Goal: Find specific page/section: Find specific page/section

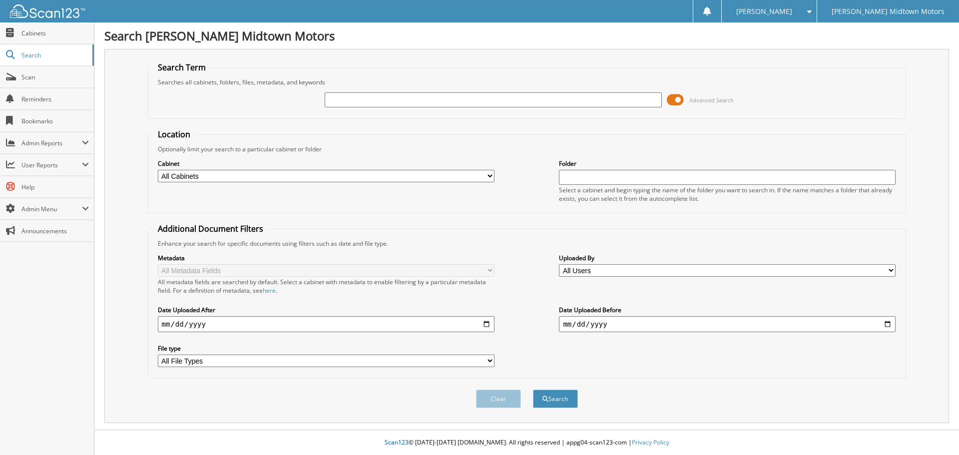
click at [466, 98] on input "text" at bounding box center [493, 99] width 337 height 15
type input "FARM PLATES"
click at [533, 390] on button "Search" at bounding box center [555, 399] width 45 height 18
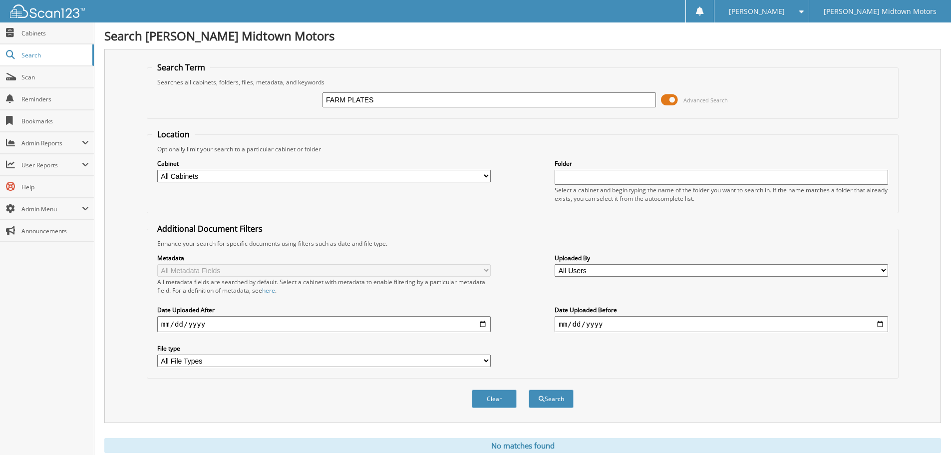
click at [398, 101] on input "FARM PLATES" at bounding box center [490, 99] width 334 height 15
type input "FARMING"
click at [529, 390] on button "Search" at bounding box center [551, 399] width 45 height 18
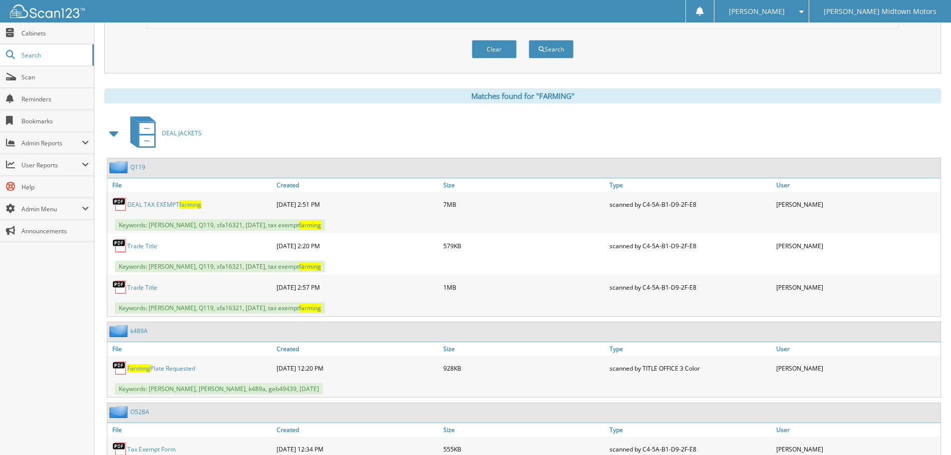
scroll to position [400, 0]
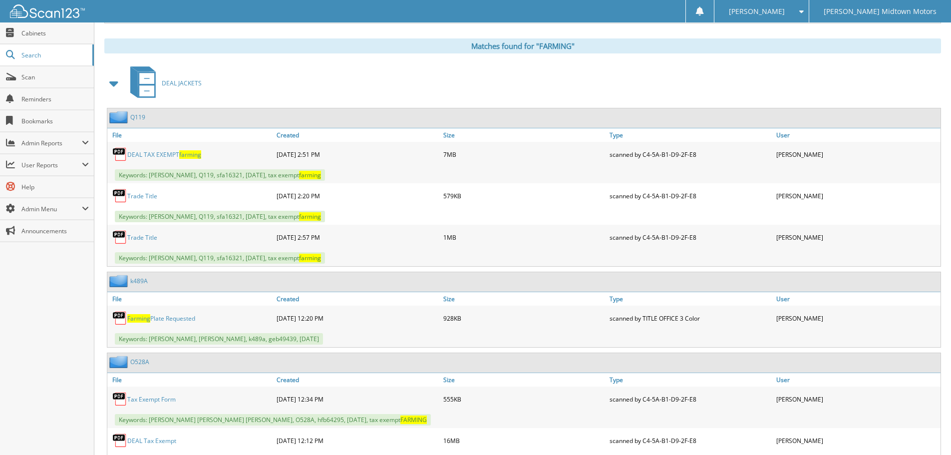
click at [141, 116] on link "Q119" at bounding box center [137, 117] width 15 height 8
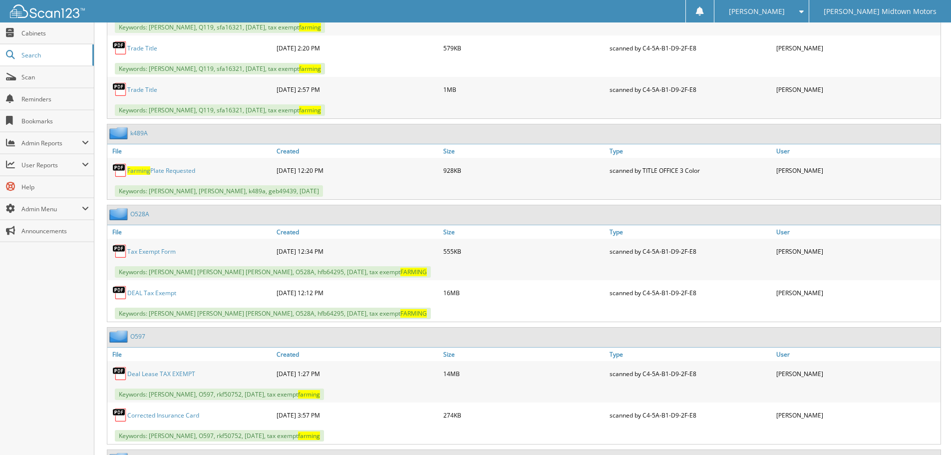
scroll to position [549, 0]
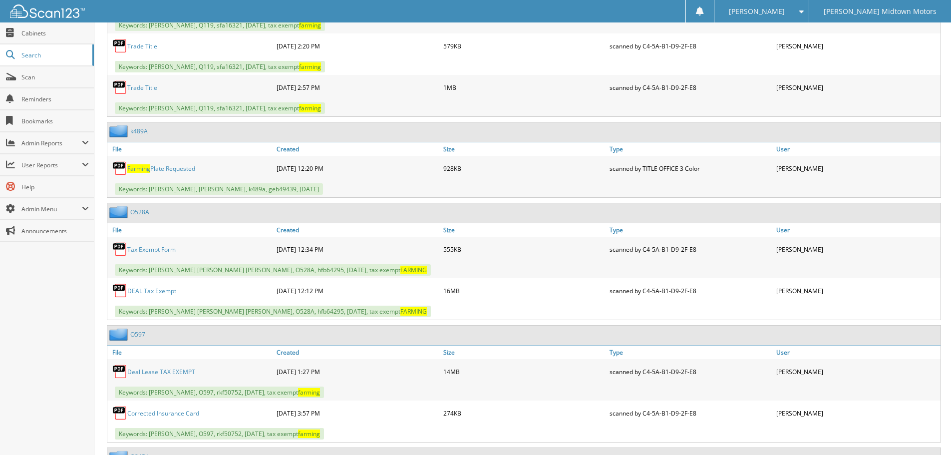
click at [138, 211] on link "O528A" at bounding box center [139, 212] width 19 height 8
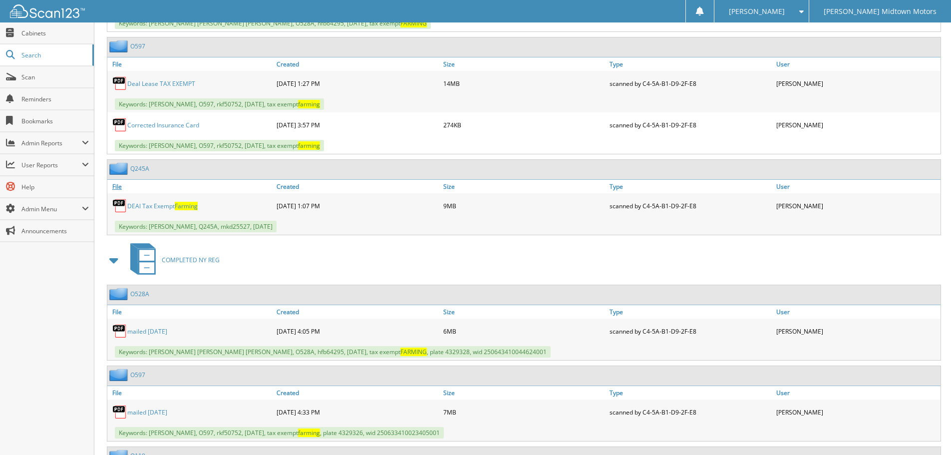
scroll to position [849, 0]
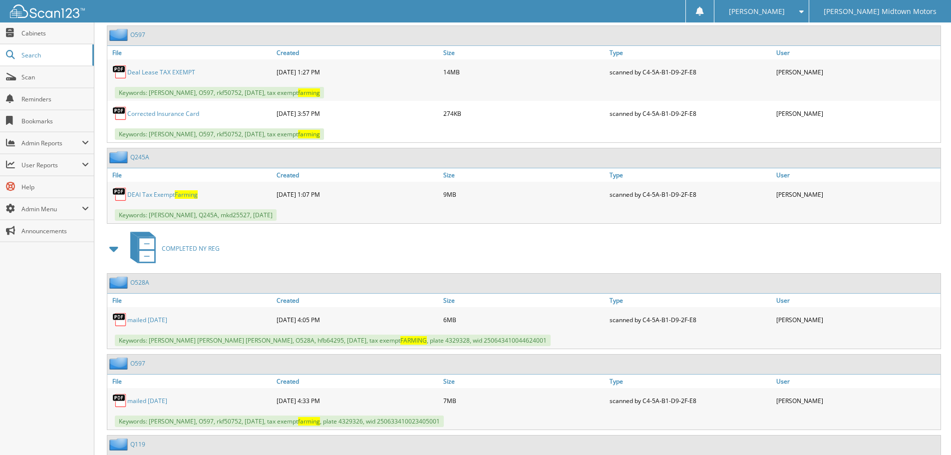
click at [139, 159] on link "Q245A" at bounding box center [139, 157] width 19 height 8
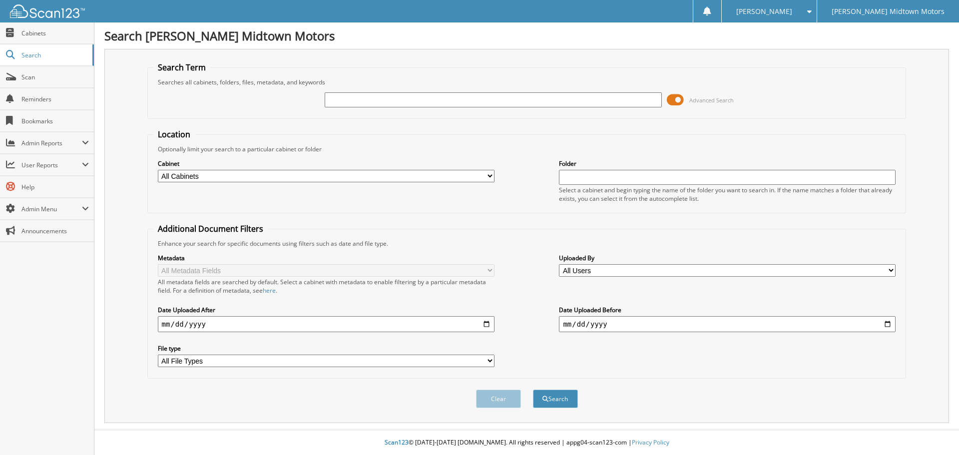
click at [452, 104] on input "text" at bounding box center [493, 99] width 337 height 15
type input "donahue"
click at [533, 390] on button "Search" at bounding box center [555, 399] width 45 height 18
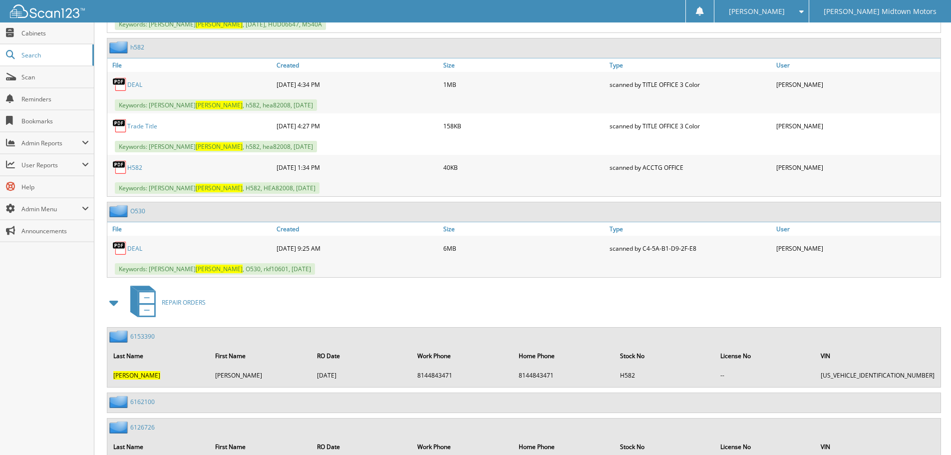
scroll to position [799, 0]
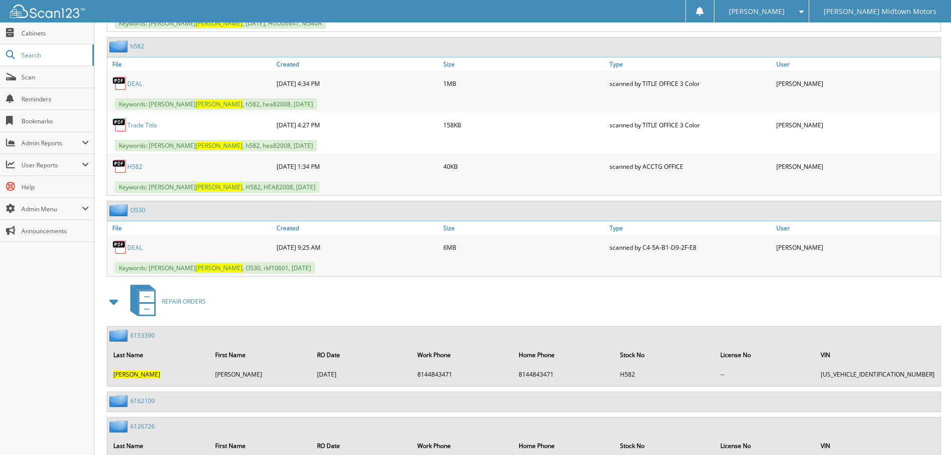
click at [137, 210] on link "O530" at bounding box center [137, 210] width 15 height 8
